Goal: Information Seeking & Learning: Learn about a topic

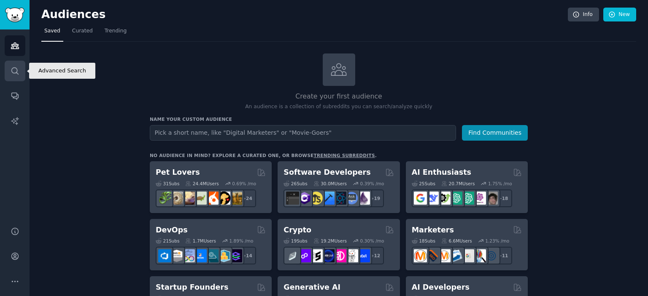
click at [15, 65] on link "Search" at bounding box center [15, 71] width 21 height 21
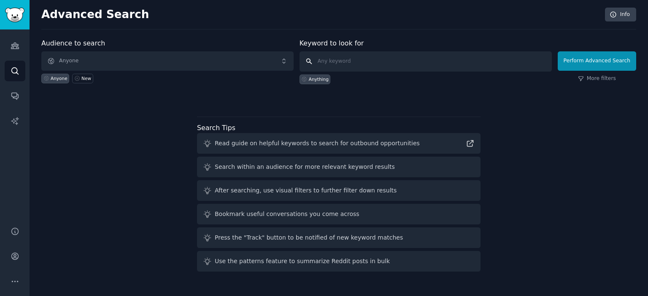
click at [472, 68] on input "text" at bounding box center [425, 61] width 252 height 20
type input "natural estrogen"
click button "Perform Advanced Search" at bounding box center [596, 60] width 78 height 19
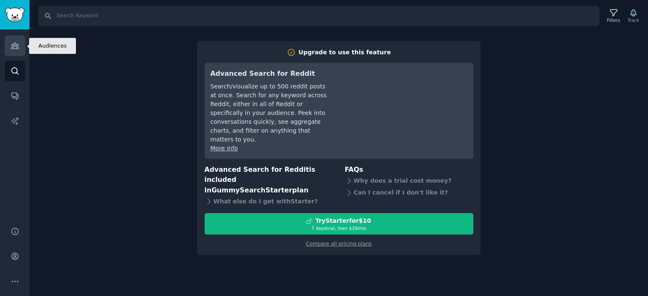
click at [7, 49] on link "Audiences" at bounding box center [15, 45] width 21 height 21
